Goal: Task Accomplishment & Management: Manage account settings

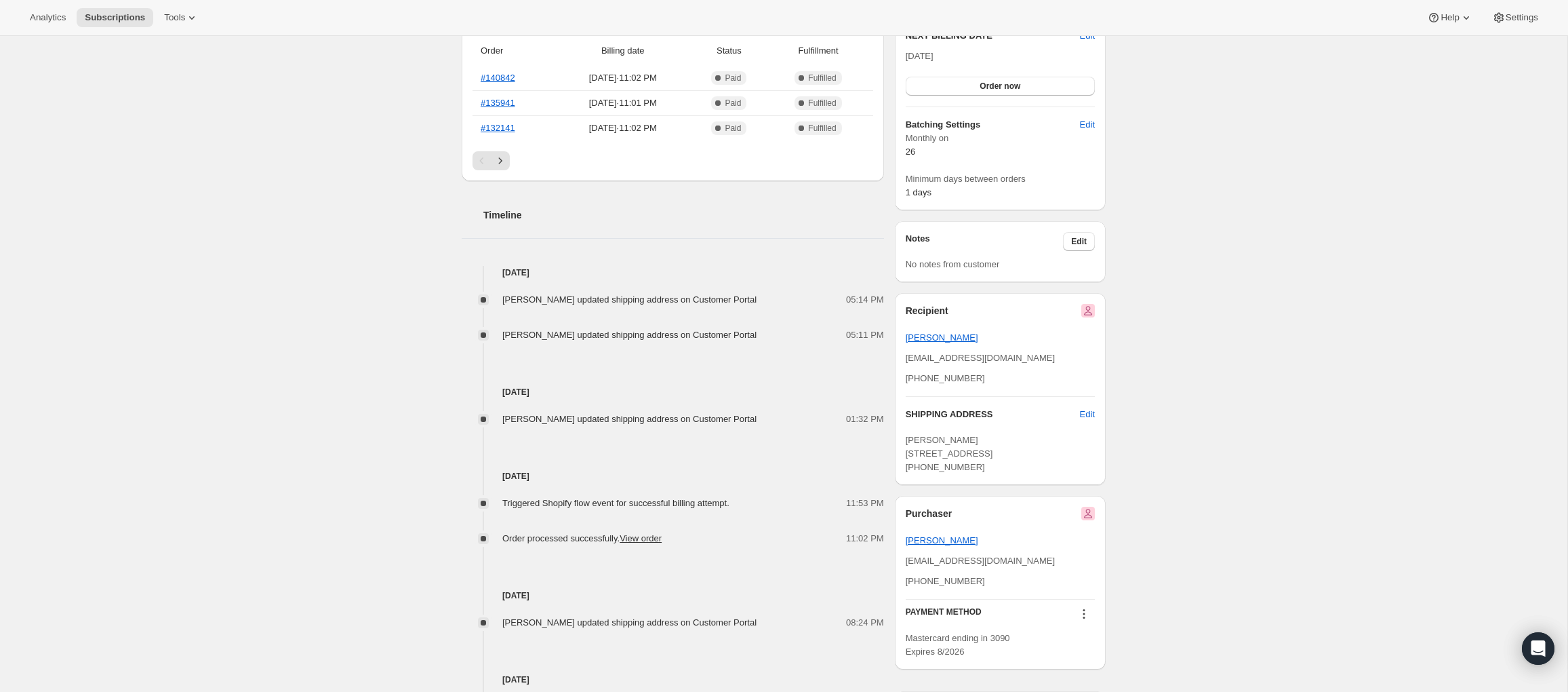
scroll to position [496, 0]
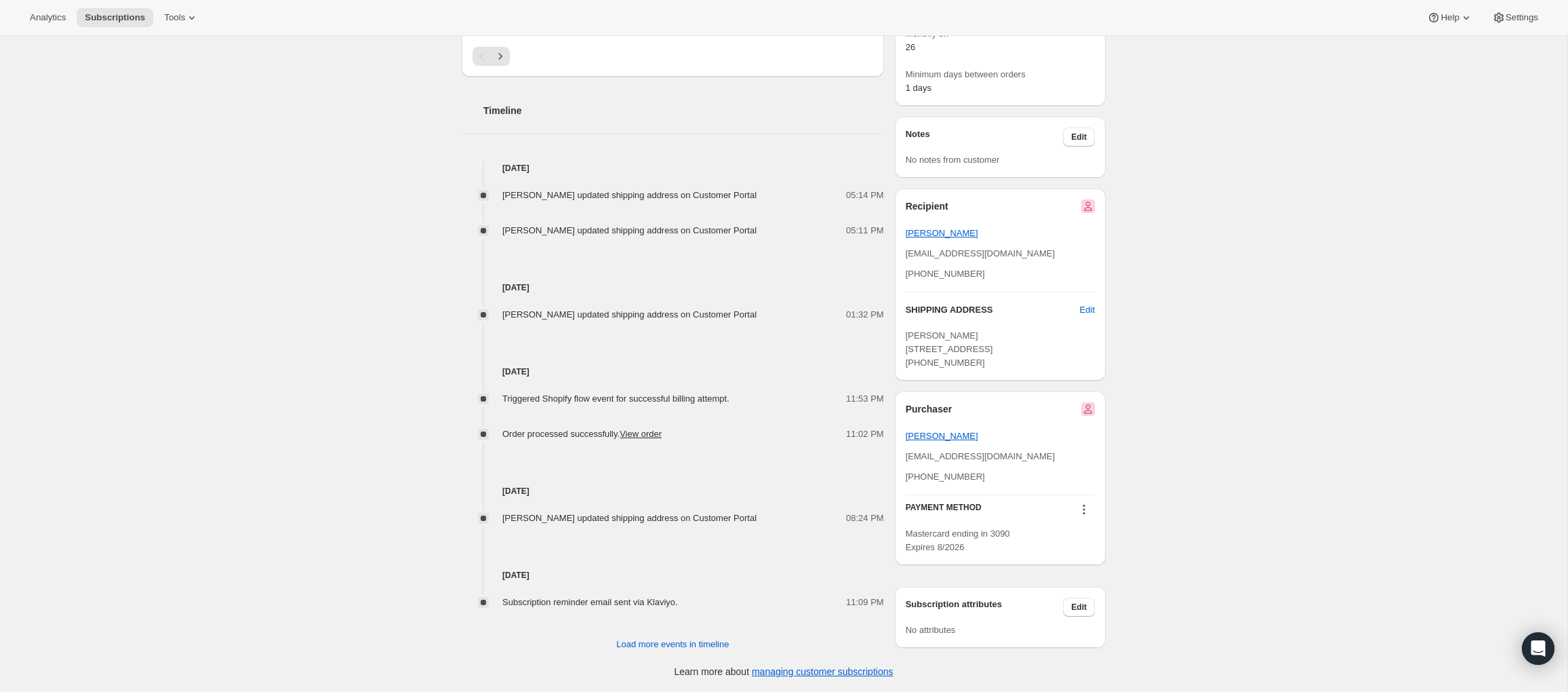
click at [1088, 516] on icon at bounding box center [1083, 509] width 14 height 14
click at [1083, 580] on span "Select payment method" at bounding box center [1079, 585] width 93 height 10
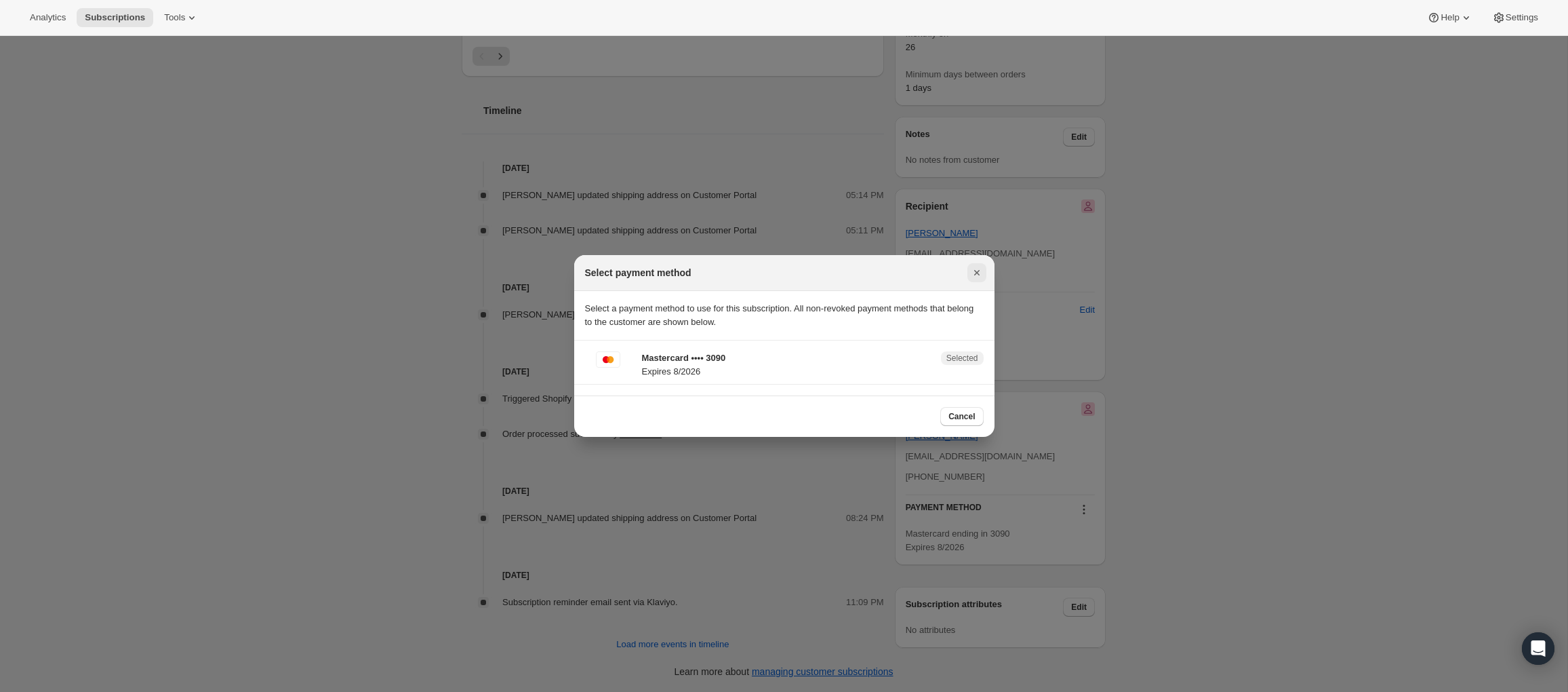
click at [976, 276] on icon "Close" at bounding box center [976, 272] width 14 height 14
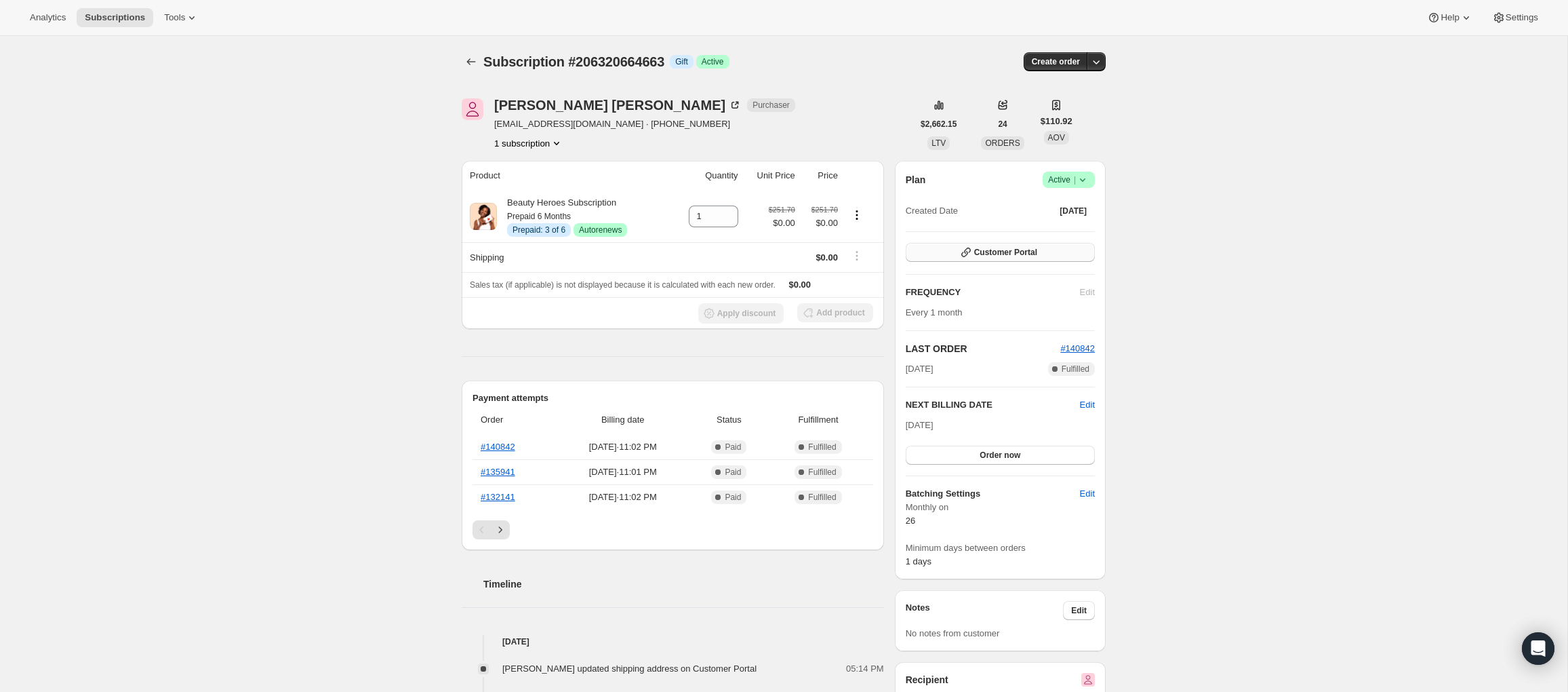
click at [1026, 253] on span "Customer Portal" at bounding box center [1006, 252] width 63 height 11
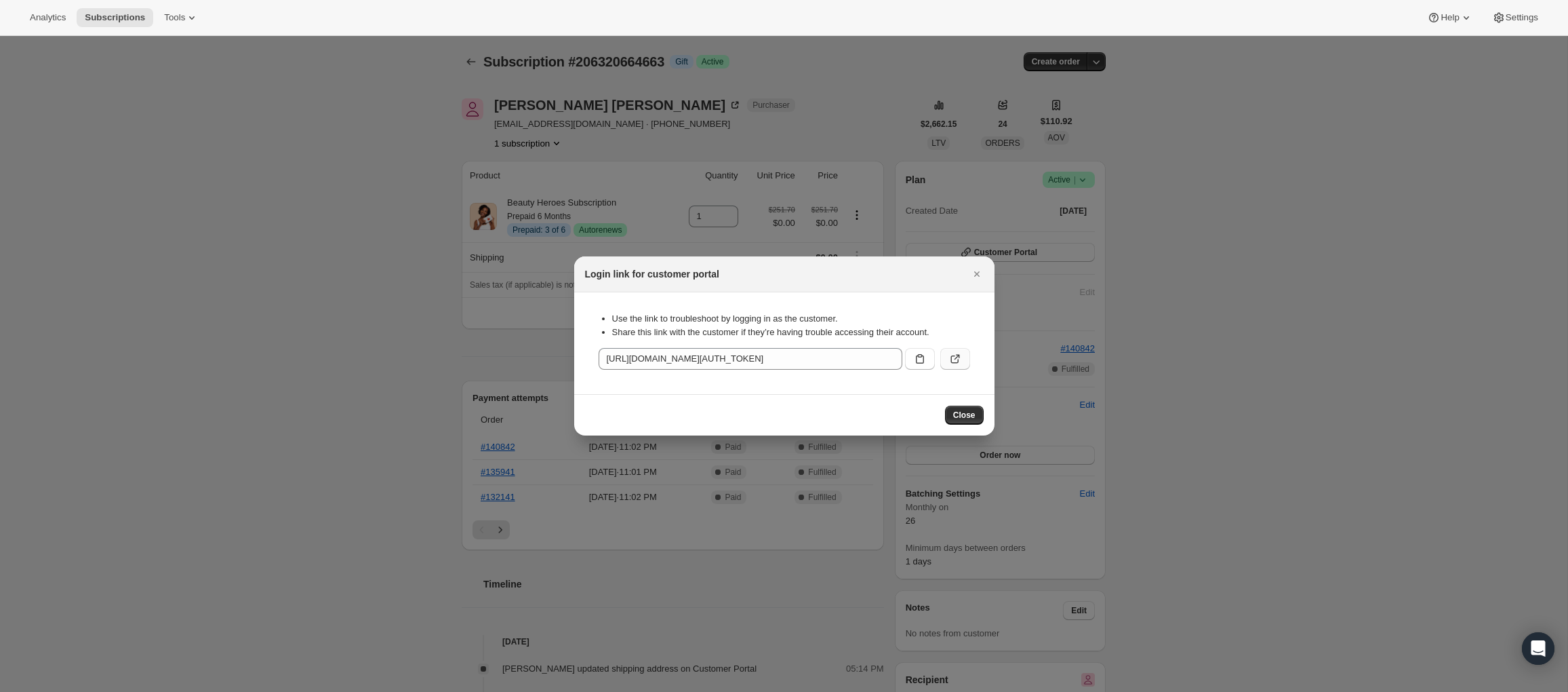
click at [957, 357] on icon ":rbv:" at bounding box center [955, 358] width 14 height 14
click at [974, 270] on icon "Close" at bounding box center [976, 274] width 14 height 14
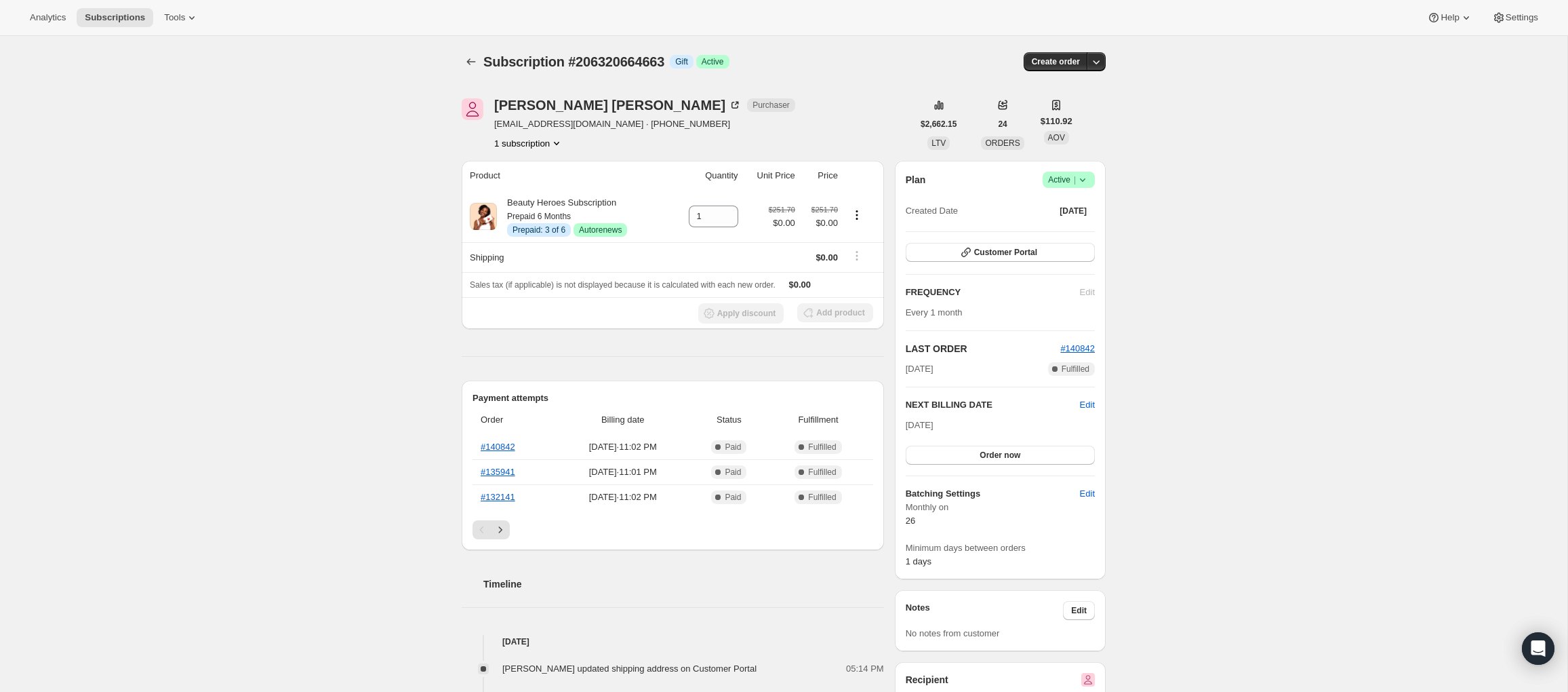
click at [313, 296] on div "Subscription #206320664663. This page is ready Subscription #206320664663 Info …" at bounding box center [784, 600] width 1567 height 1129
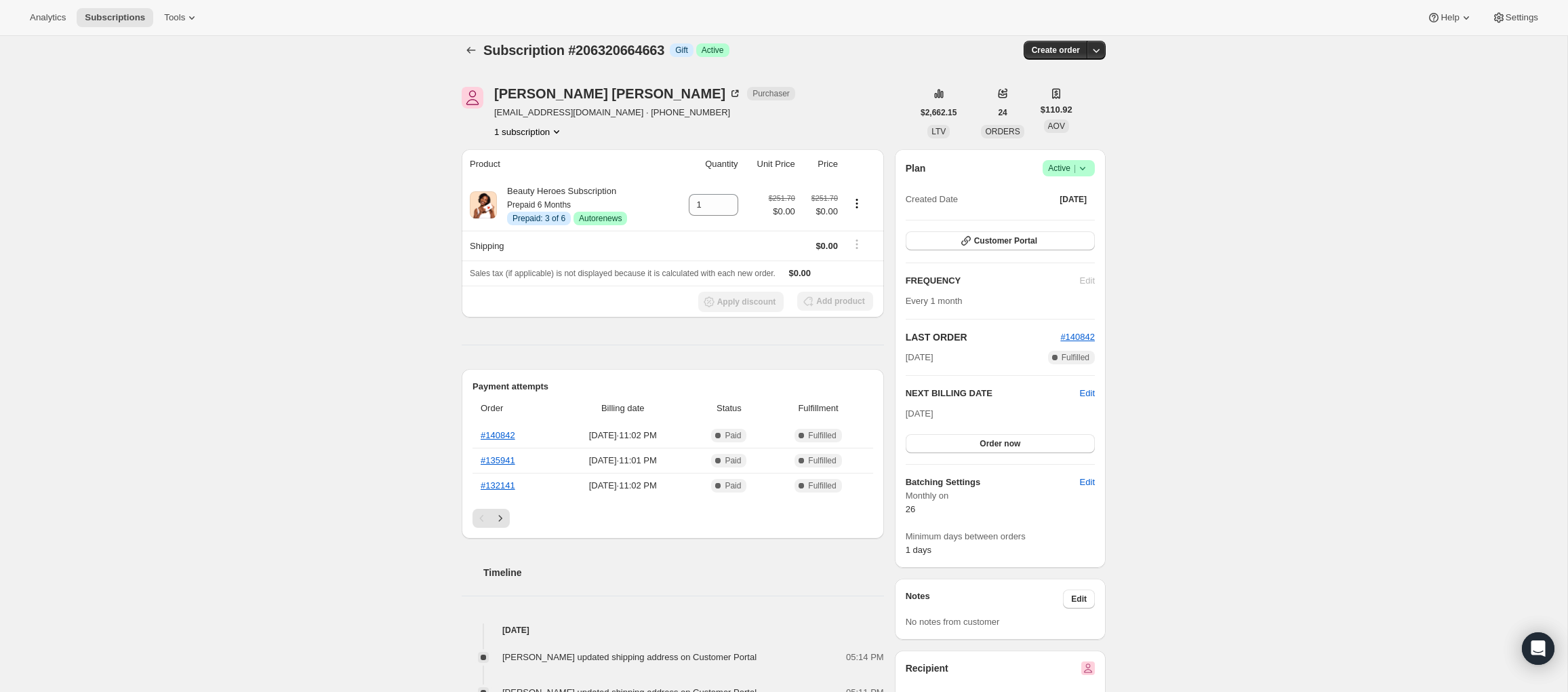
scroll to position [12, 0]
click at [499, 515] on icon "Next" at bounding box center [500, 517] width 14 height 14
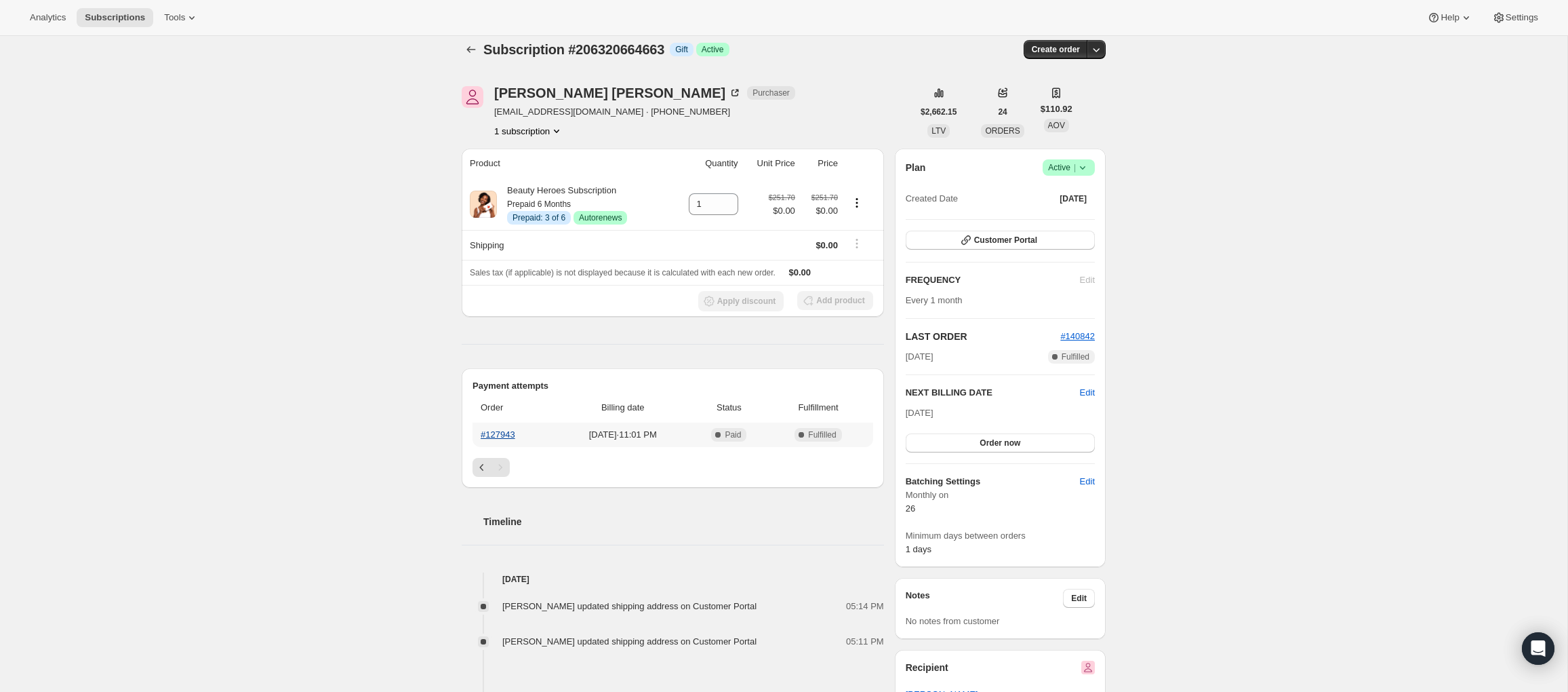
click at [497, 430] on link "#127943" at bounding box center [497, 434] width 34 height 10
